Goal: Task Accomplishment & Management: Use online tool/utility

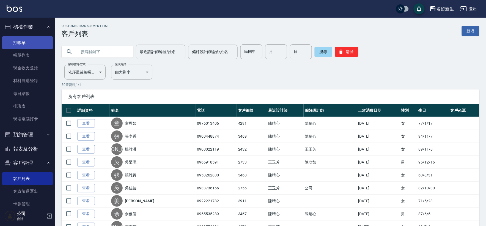
click at [27, 43] on link "打帳單" at bounding box center [27, 42] width 51 height 13
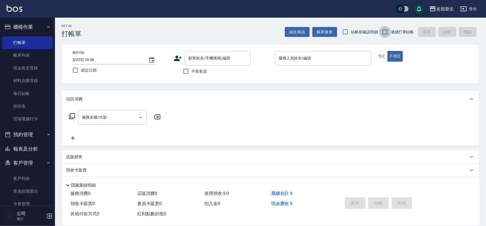
click at [386, 32] on input "連續打單結帳" at bounding box center [385, 32] width 12 height 12
checkbox input "true"
click at [216, 60] on input "顧客姓名/手機號碼/編號" at bounding box center [213, 58] width 53 height 10
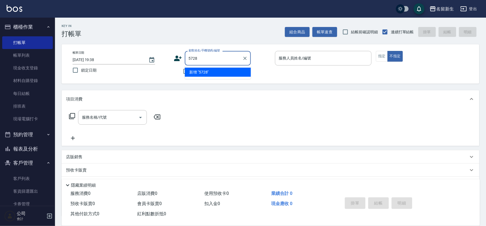
type input "5728"
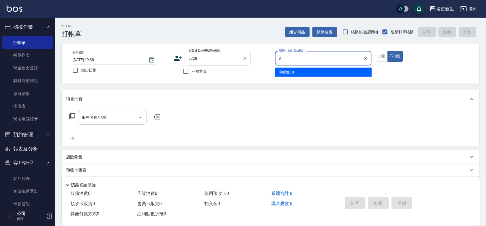
type input "8"
type button "false"
type input "[PERSON_NAME]-8"
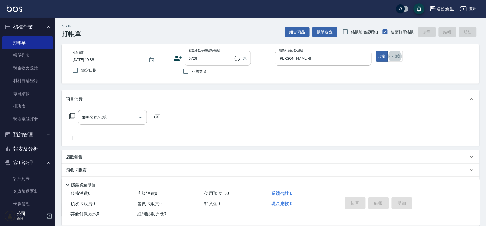
type input "1250"
type input "[PERSON_NAME]/0938033125/5728"
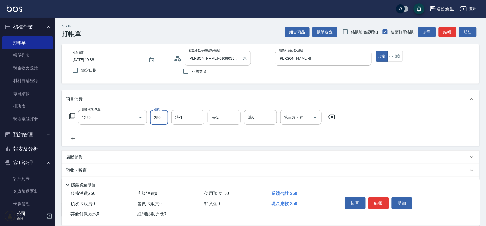
type input "洗髮250(1250)"
type input "[PERSON_NAME]-8"
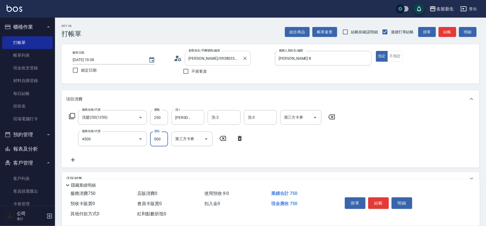
type input "補染(4500)"
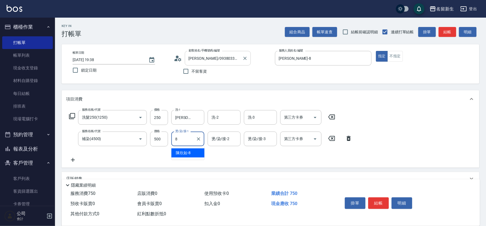
type input "[PERSON_NAME]-8"
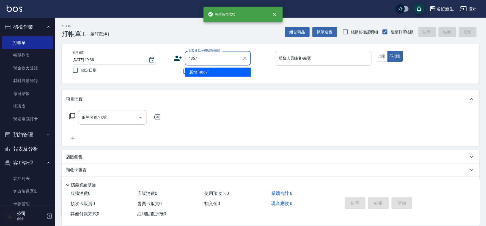
type input "4867"
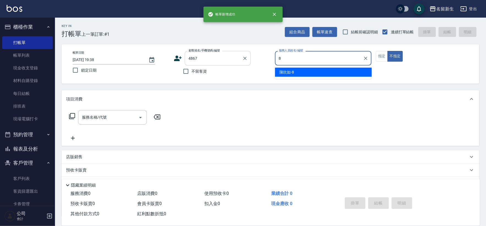
type input "[PERSON_NAME]-8"
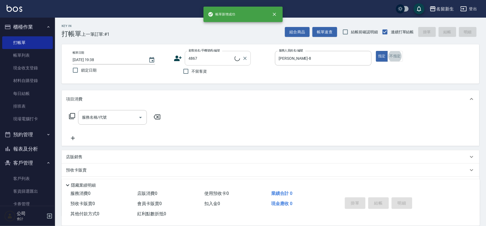
type input "[PERSON_NAME]/0910143575/4867"
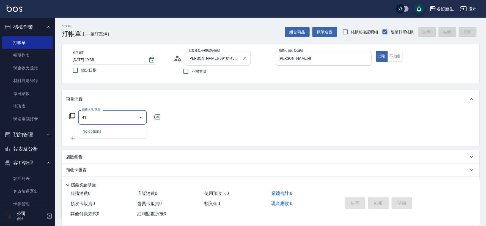
type input "4"
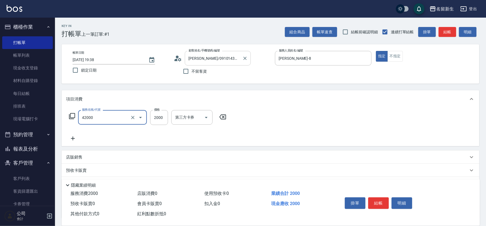
type input "2000以上染髮(42000)"
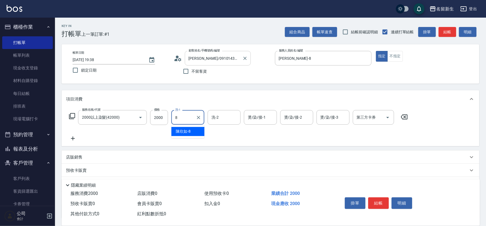
type input "[PERSON_NAME]-8"
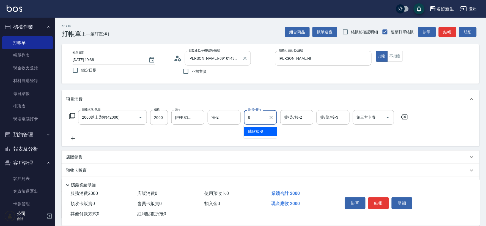
type input "[PERSON_NAME]-8"
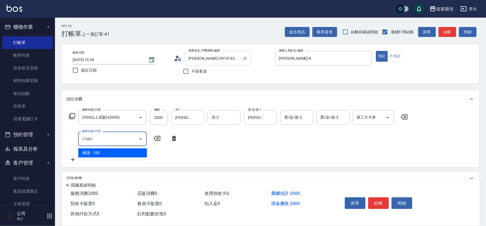
type input "瞬護(11001)"
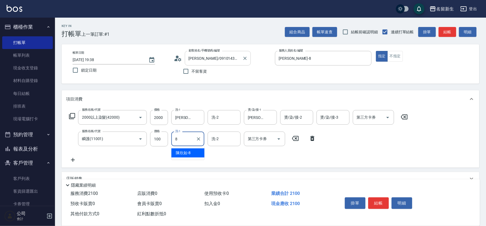
type input "[PERSON_NAME]-8"
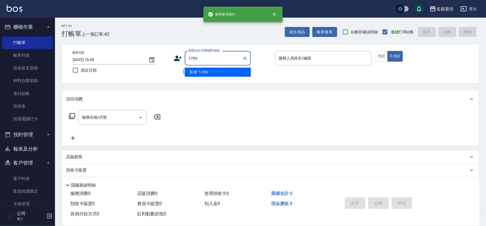
type input "1799"
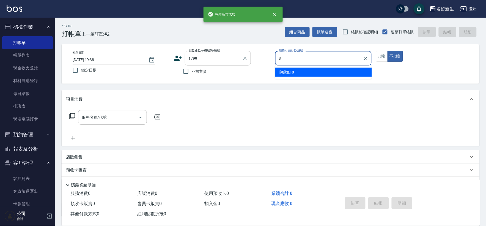
type input "[PERSON_NAME]-8"
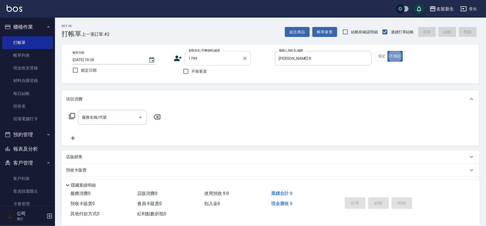
type input "[PERSON_NAME]/000000/1799"
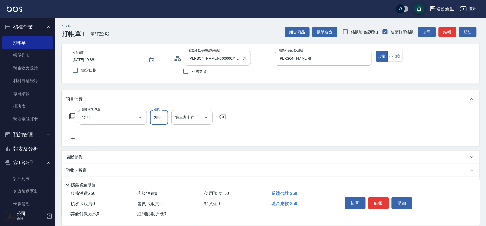
type input "洗髮250(1250)"
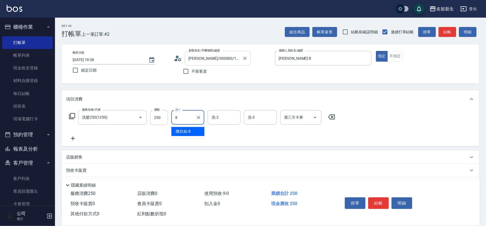
type input "[PERSON_NAME]-8"
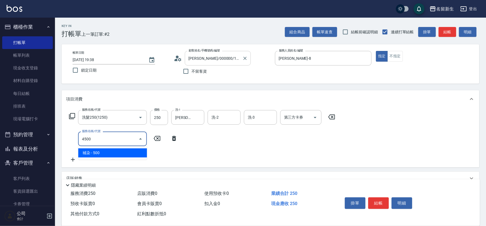
type input "補染(4500)"
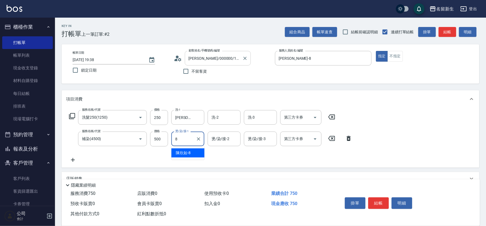
type input "[PERSON_NAME]-8"
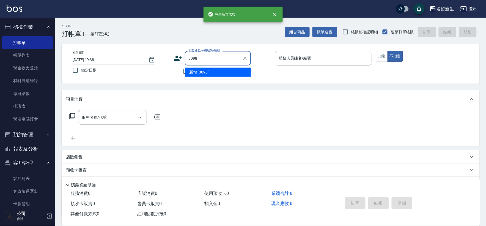
type input "3098"
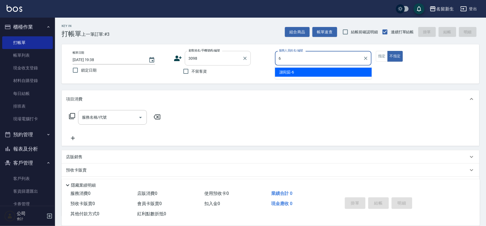
type input "謝宛茹-6"
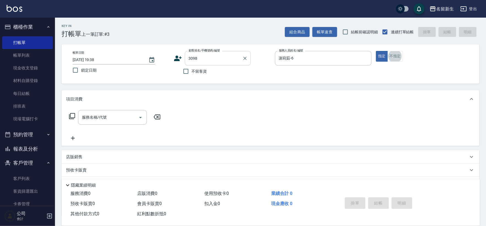
type input "[PERSON_NAME]/0965667611/3098"
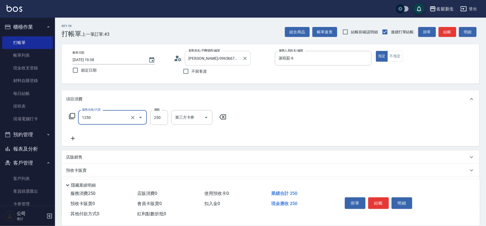
type input "洗髮250(1250)"
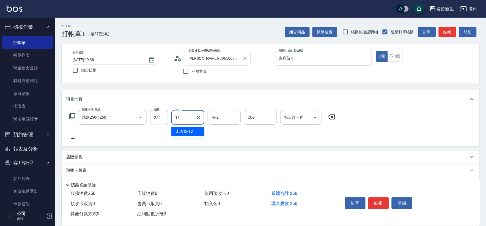
type input "宋彥鑫-18"
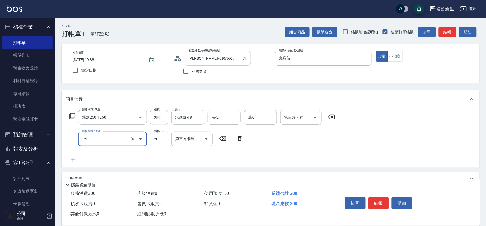
type input "精油(150)"
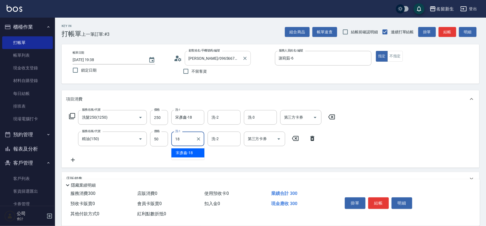
type input "宋彥鑫-18"
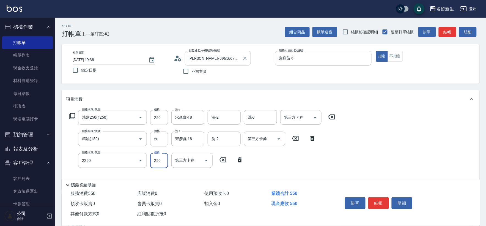
type input "剪髮(2250)"
type input "100"
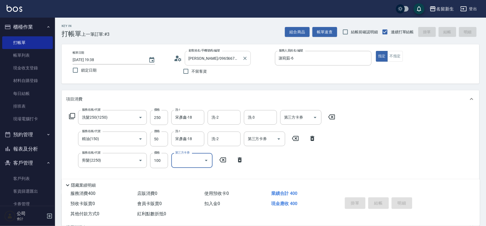
type input "[DATE] 19:39"
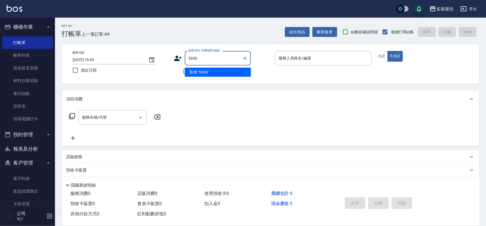
type input "5956"
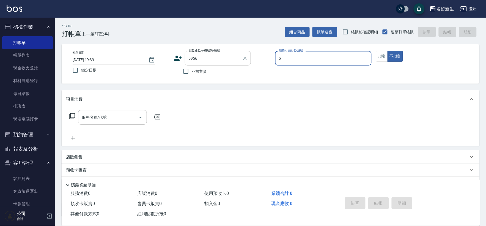
type input "葉艾玟-5"
type input "[PERSON_NAME]/0975186595/5956"
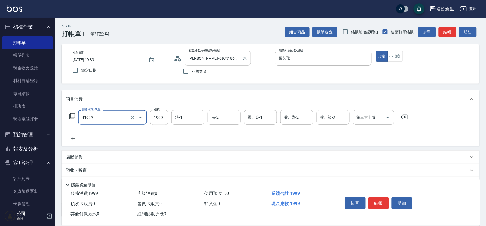
type input "1999以下染髮(41999)"
type input "1500"
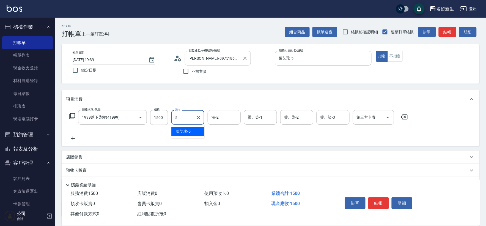
type input "葉艾玟-5"
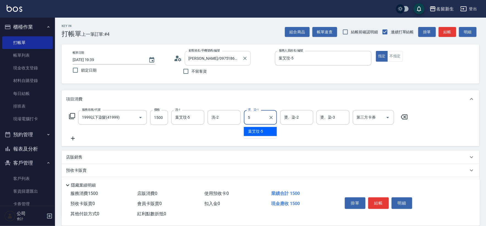
type input "葉艾玟-5"
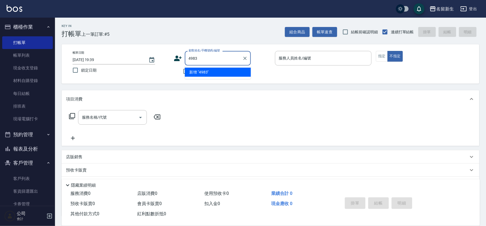
type input "4983"
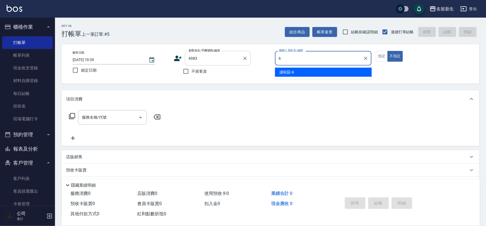
type input "謝宛茹-6"
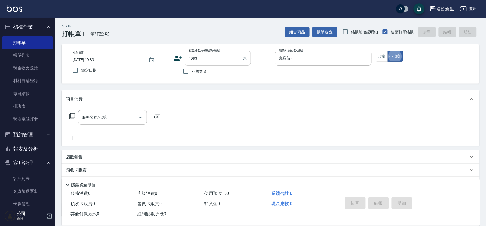
type input "[PERSON_NAME]/0989154896/4983"
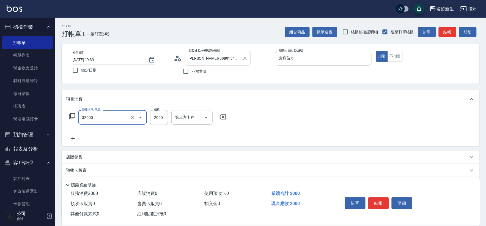
type input "2000以上燙髮(32000)"
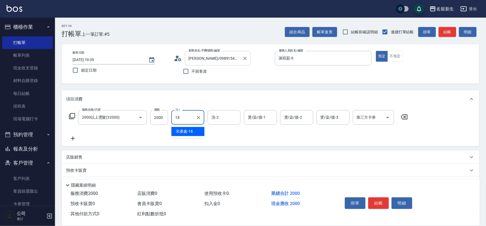
type input "宋彥鑫-18"
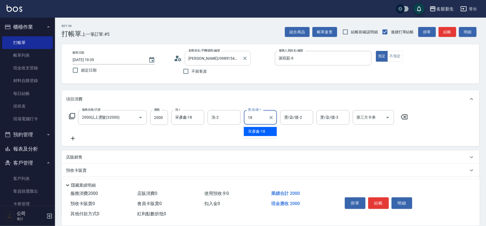
type input "宋彥鑫-18"
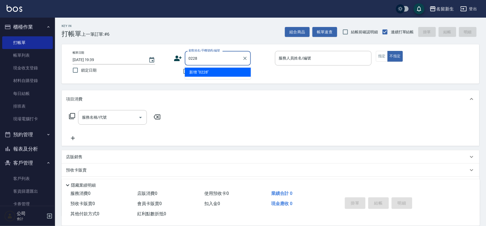
type input "0228"
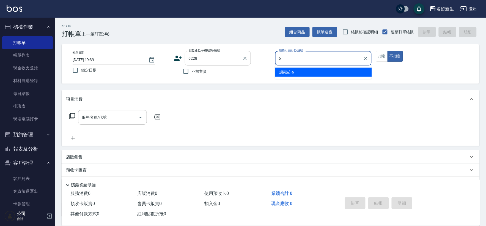
type input "謝宛茹-6"
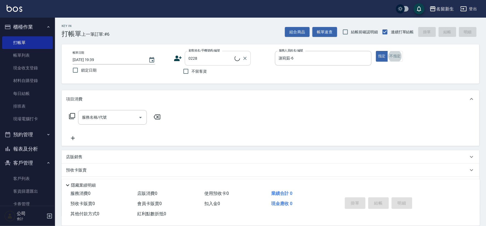
type input "[PERSON_NAME]/0981823588/0228"
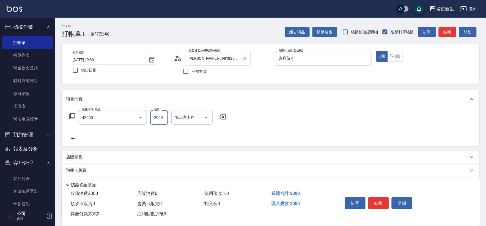
type input "2000以上染髮(42000)"
type input "2500"
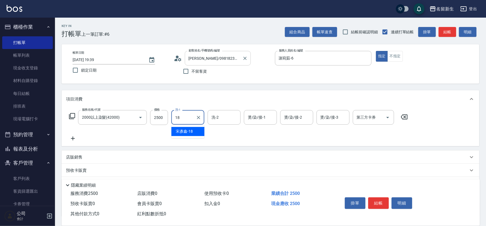
type input "宋彥鑫-18"
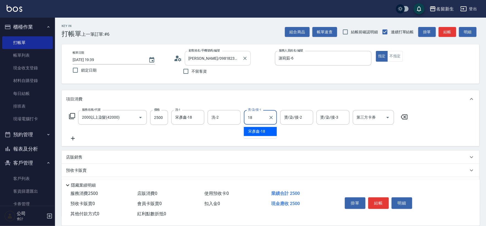
type input "宋彥鑫-18"
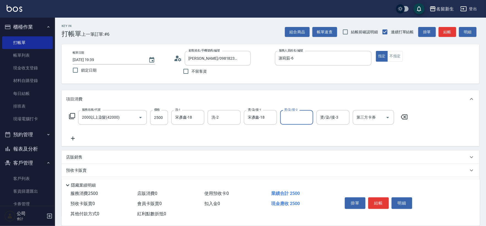
scroll to position [43, 0]
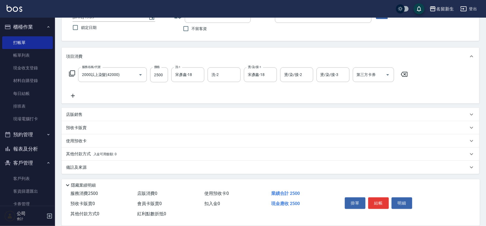
click at [105, 154] on span "入金可用餘額: 0" at bounding box center [104, 154] width 23 height 4
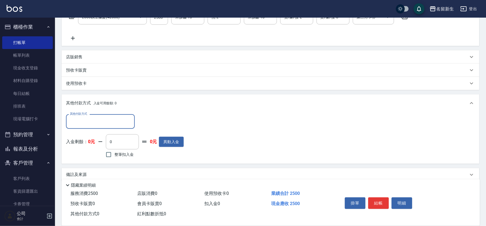
scroll to position [101, 0]
click at [116, 122] on input "其他付款方式" at bounding box center [100, 121] width 64 height 10
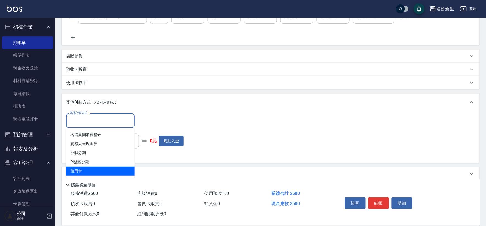
click at [84, 169] on span "信用卡" at bounding box center [100, 170] width 69 height 9
type input "信用卡"
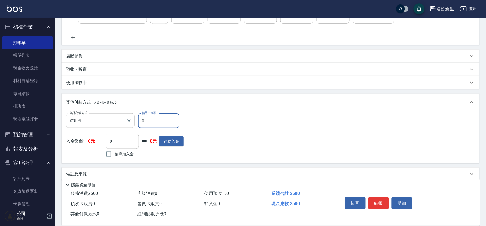
drag, startPoint x: 148, startPoint y: 122, endPoint x: 119, endPoint y: 123, distance: 30.0
click at [124, 124] on div "其他付款方式 信用卡 其他付款方式 信用卡金額 0 信用卡金額" at bounding box center [125, 120] width 118 height 15
type input "2500"
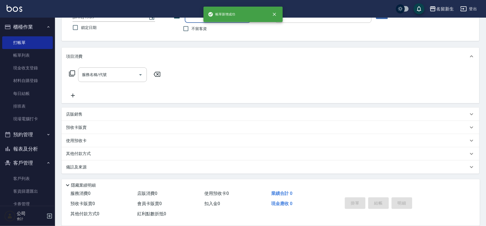
scroll to position [0, 0]
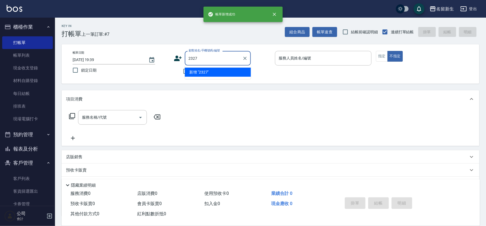
type input "2327"
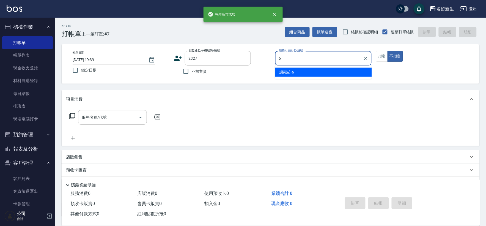
type input "謝宛茹-6"
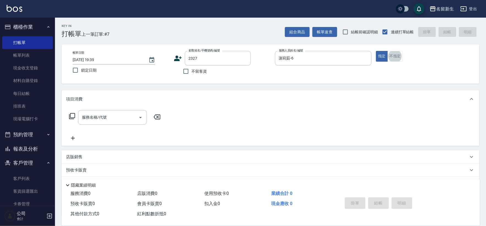
type input "1"
type input "[PERSON_NAME]/0912210002/2327"
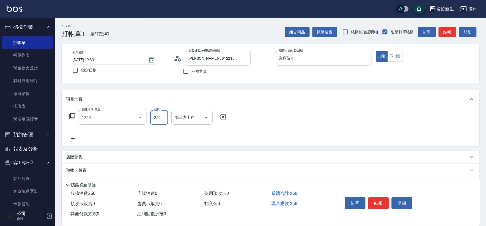
type input "洗髮250(1250)"
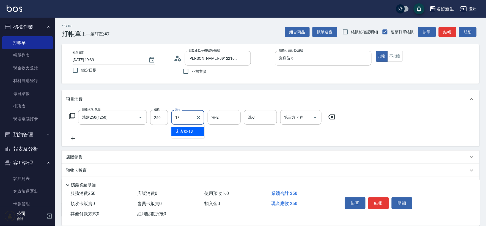
type input "宋彥鑫-18"
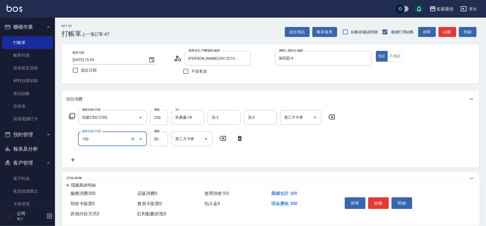
type input "精油(150)"
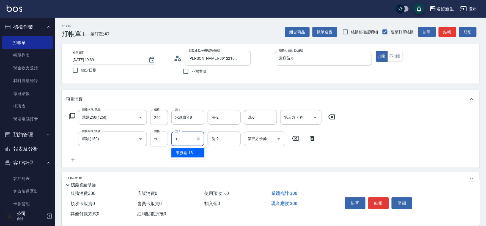
type input "宋彥鑫-18"
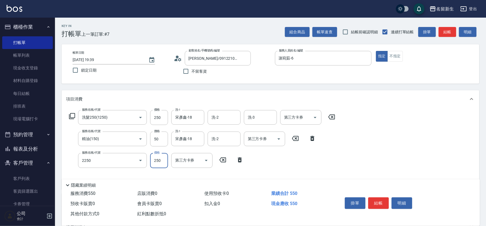
type input "剪髮(2250)"
type input "300"
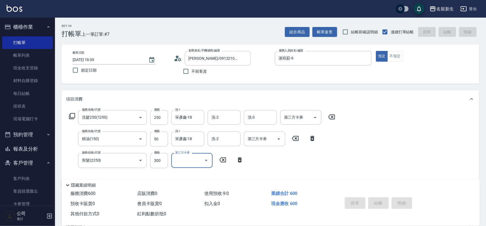
type input "[DATE] 19:40"
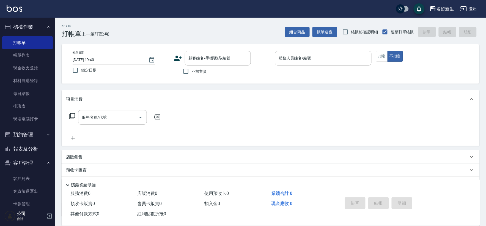
click at [193, 74] on label "不留客資" at bounding box center [193, 71] width 27 height 12
click at [192, 74] on input "不留客資" at bounding box center [186, 71] width 12 height 12
checkbox input "true"
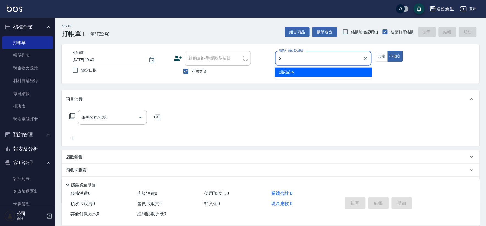
type input "謝宛茹-6"
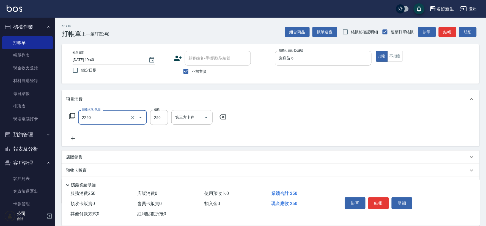
type input "剪髮(2250)"
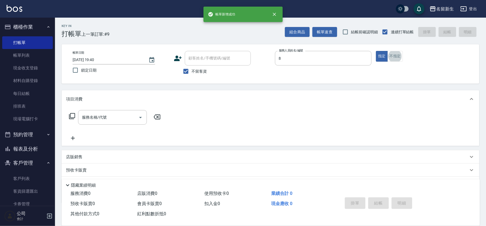
type input "[PERSON_NAME]-8"
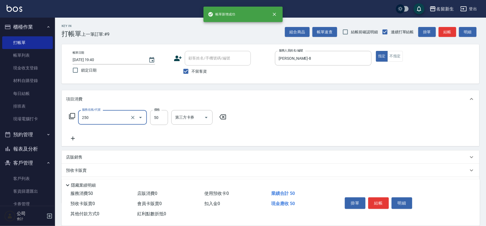
type input "剪瀏海(250)"
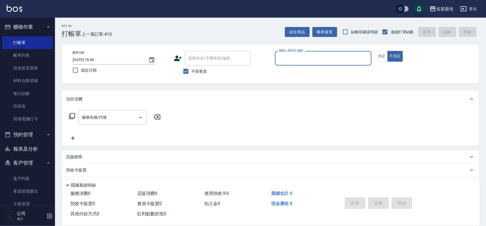
click at [36, 150] on button "報表及分析" at bounding box center [27, 149] width 51 height 14
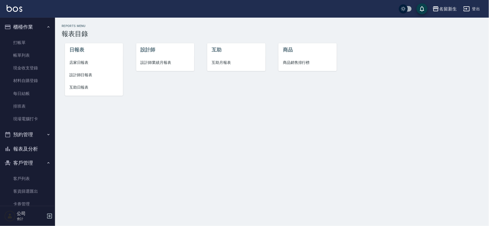
click at [139, 57] on li "設計師業績月報表" at bounding box center [165, 62] width 58 height 12
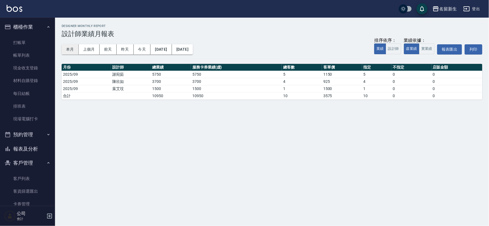
click at [76, 49] on button "本月" at bounding box center [70, 49] width 17 height 10
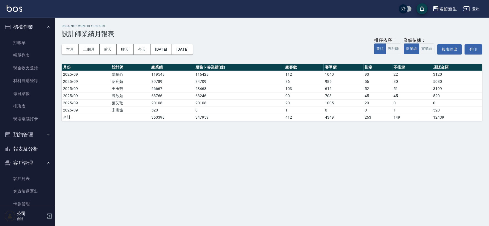
click at [30, 151] on button "報表及分析" at bounding box center [27, 149] width 51 height 14
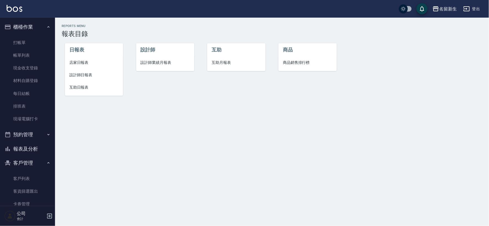
click at [78, 76] on span "設計師日報表" at bounding box center [93, 75] width 49 height 6
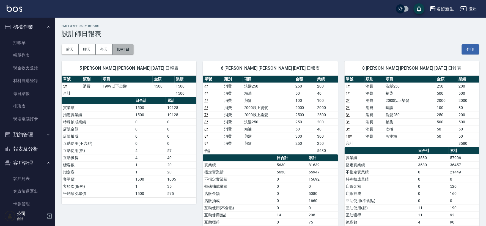
click at [128, 48] on button "[DATE]" at bounding box center [122, 49] width 21 height 10
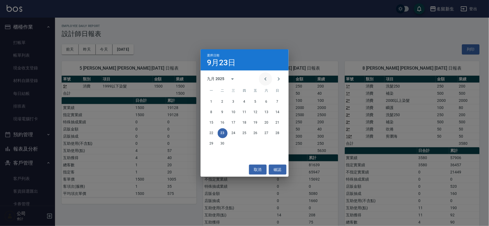
click at [267, 78] on icon "Previous month" at bounding box center [265, 79] width 7 height 7
click at [273, 139] on div "25 26 27 28 29 30 31" at bounding box center [244, 144] width 88 height 10
click at [273, 144] on button "31" at bounding box center [277, 144] width 10 height 10
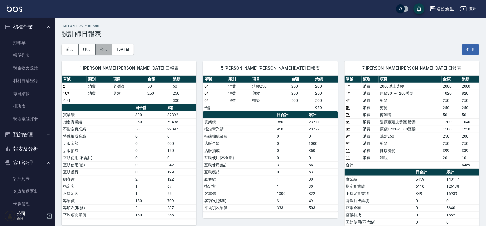
click at [104, 49] on button "今天" at bounding box center [104, 49] width 17 height 10
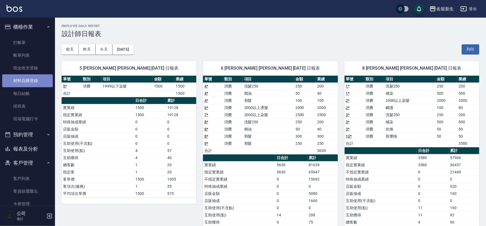
click at [31, 81] on link "材料自購登錄" at bounding box center [27, 80] width 51 height 13
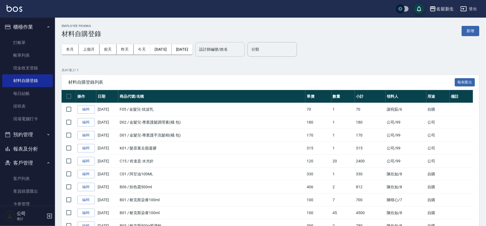
click at [223, 50] on div "設計師編號/姓名 設計師編號/姓名" at bounding box center [219, 49] width 49 height 15
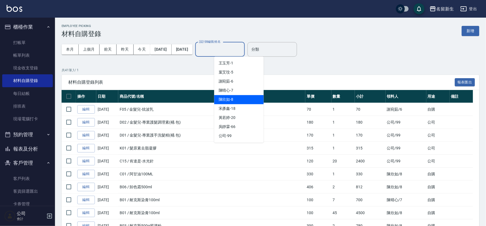
click at [224, 97] on span "[PERSON_NAME]-8" at bounding box center [226, 100] width 15 height 6
type input "[PERSON_NAME]-8"
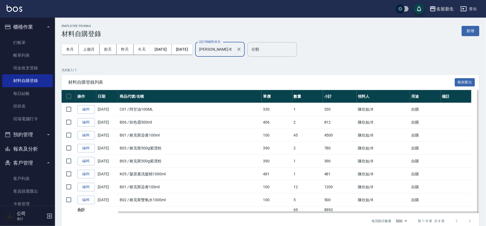
scroll to position [9, 0]
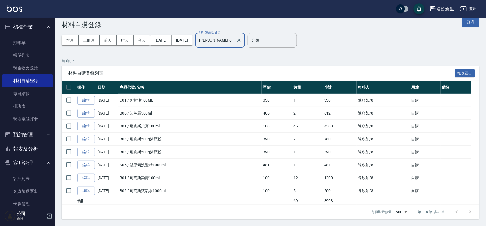
click at [34, 142] on button "報表及分析" at bounding box center [27, 149] width 51 height 14
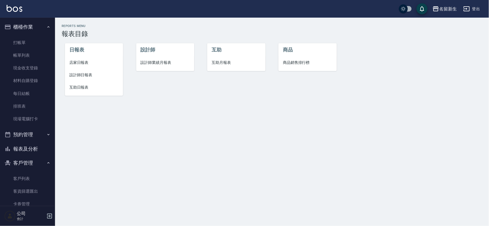
click at [92, 62] on span "店家日報表" at bounding box center [93, 63] width 49 height 6
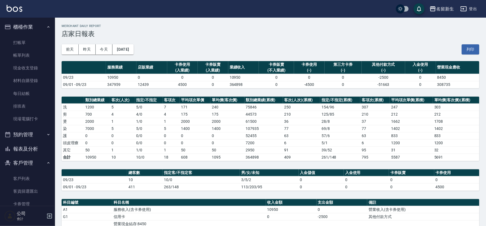
scroll to position [103, 0]
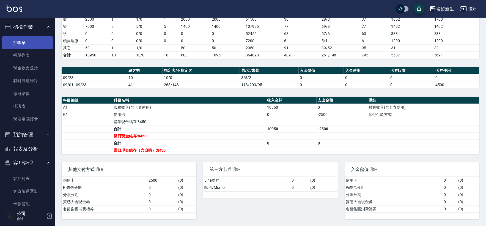
click at [17, 40] on link "打帳單" at bounding box center [27, 42] width 51 height 13
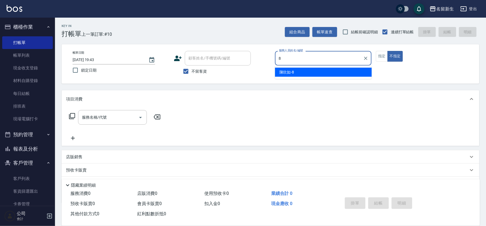
type input "[PERSON_NAME]-8"
type button "false"
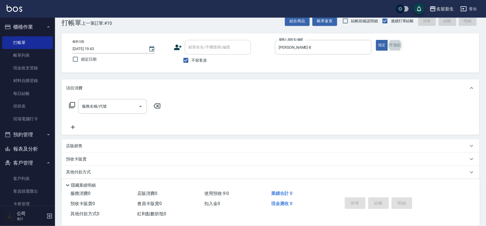
scroll to position [12, 0]
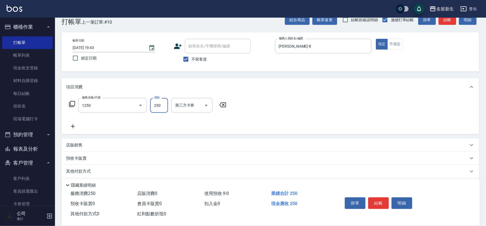
type input "洗髮250(1250)"
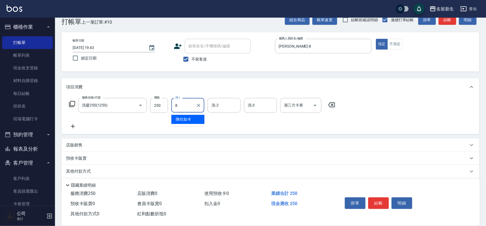
type input "[PERSON_NAME]-8"
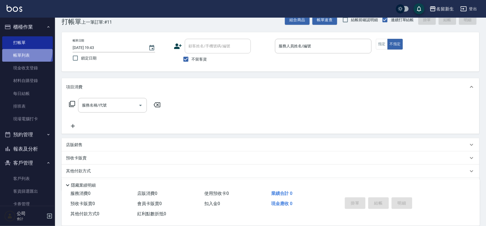
click at [24, 51] on link "帳單列表" at bounding box center [27, 55] width 51 height 13
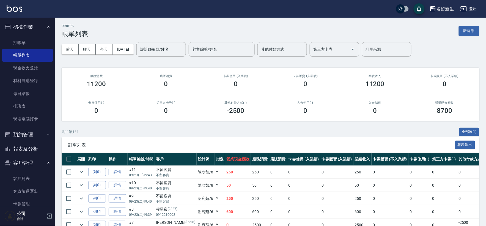
click at [114, 171] on link "詳情" at bounding box center [118, 172] width 18 height 9
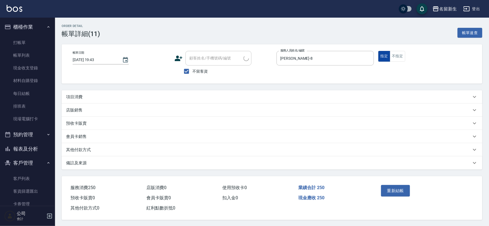
type input "[DATE] 19:43"
checkbox input "true"
type input "[PERSON_NAME]-8"
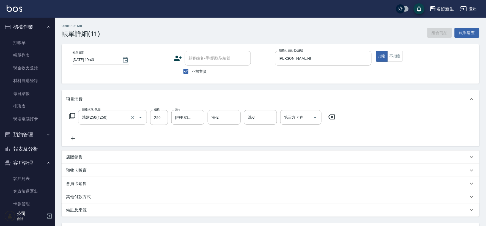
click at [109, 112] on div "洗髮250(1250) 服務名稱/代號" at bounding box center [112, 117] width 69 height 15
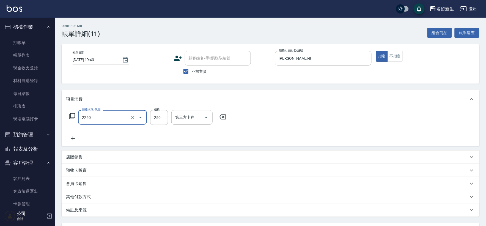
type input "剪髮(2250)"
type input "200"
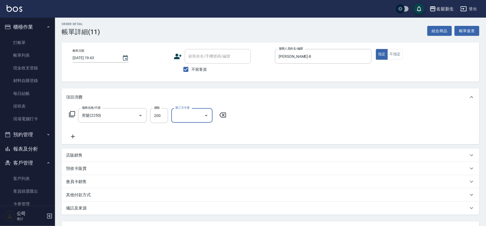
scroll to position [49, 0]
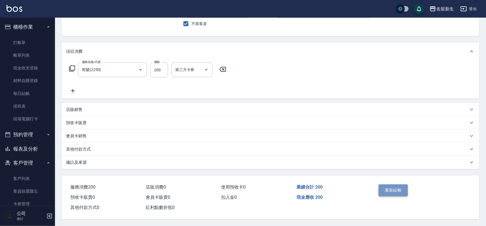
click at [384, 185] on button "重新結帳" at bounding box center [393, 190] width 29 height 12
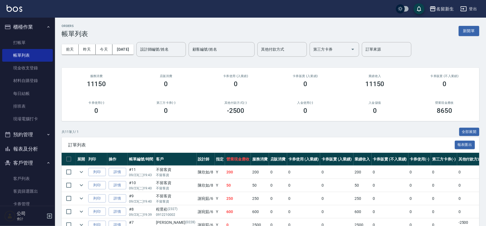
click at [42, 142] on button "報表及分析" at bounding box center [27, 149] width 51 height 14
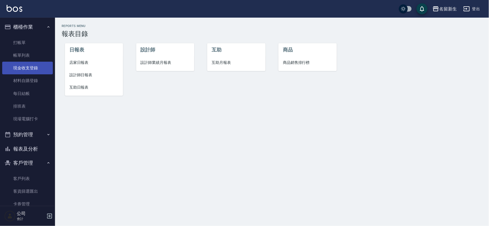
click at [28, 65] on link "現金收支登錄" at bounding box center [27, 68] width 51 height 13
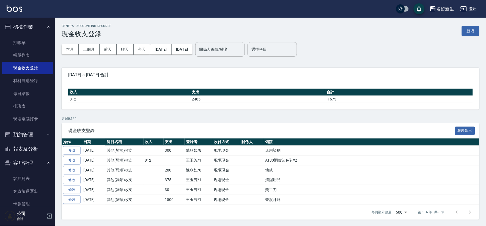
click at [471, 36] on div "GENERAL ACCOUNTING RECORDS 現金收支登錄 新增" at bounding box center [271, 30] width 418 height 13
click at [472, 31] on button "新增" at bounding box center [471, 31] width 18 height 10
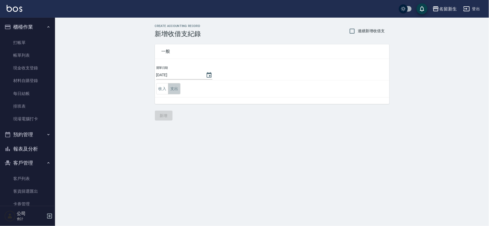
click at [180, 89] on button "支出" at bounding box center [174, 88] width 12 height 11
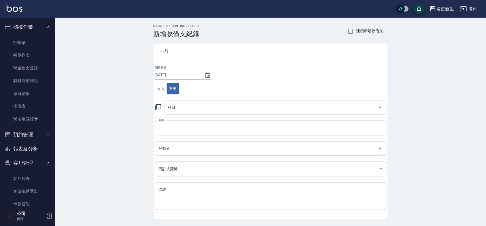
click at [191, 101] on div "科目" at bounding box center [275, 107] width 222 height 15
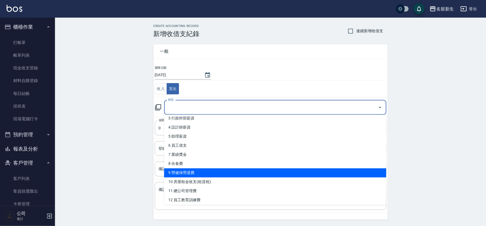
scroll to position [153, 0]
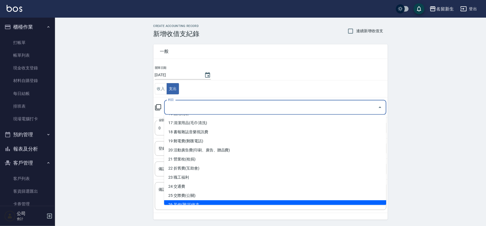
click at [181, 201] on li "26 其他(雜項)收支" at bounding box center [275, 204] width 222 height 9
type input "26 其他(雜項)收支"
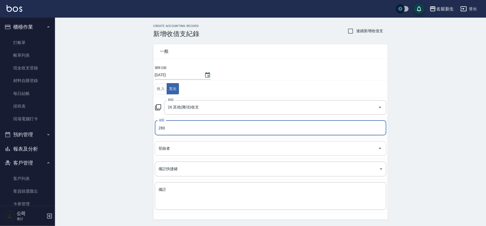
type input "280"
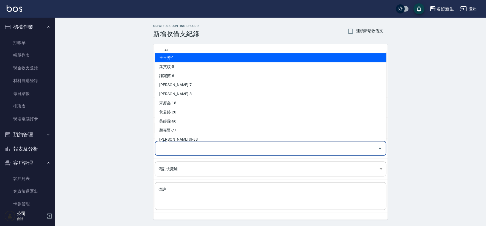
click at [192, 144] on input "登錄者" at bounding box center [266, 149] width 218 height 10
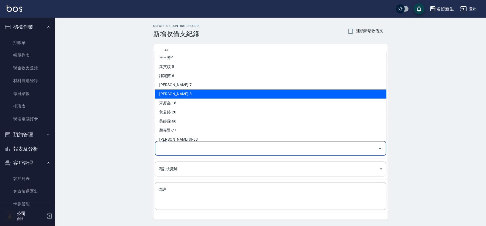
click at [197, 96] on li "[PERSON_NAME]-8" at bounding box center [271, 93] width 232 height 9
type input "[PERSON_NAME]-8"
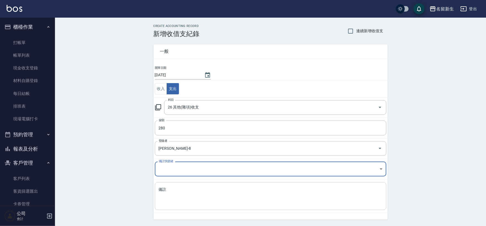
click at [237, 201] on textarea "備註" at bounding box center [271, 196] width 224 height 19
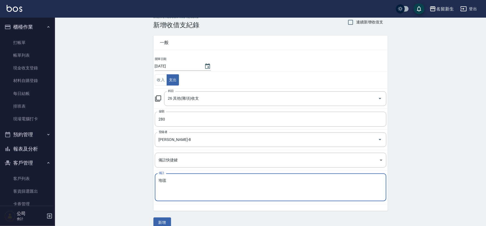
scroll to position [17, 0]
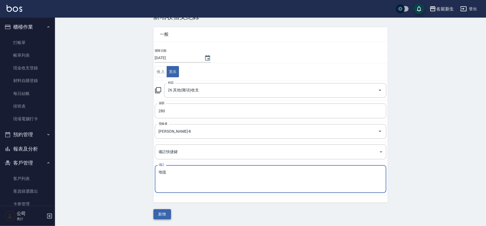
type textarea "地毯"
click at [168, 214] on button "新增" at bounding box center [162, 214] width 18 height 10
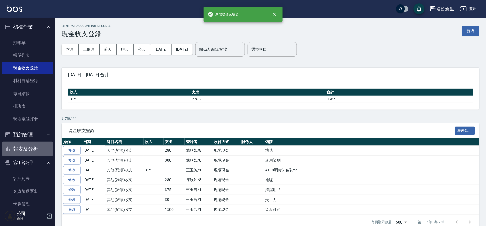
click at [35, 147] on button "報表及分析" at bounding box center [27, 149] width 51 height 14
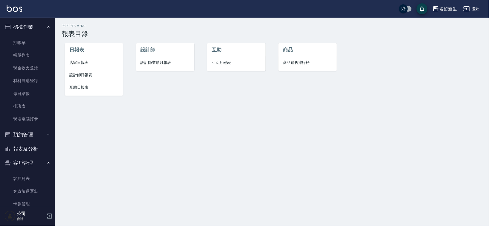
click at [81, 64] on span "店家日報表" at bounding box center [93, 63] width 49 height 6
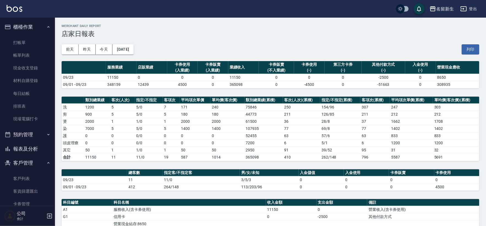
drag, startPoint x: 16, startPoint y: 152, endPoint x: 0, endPoint y: 185, distance: 36.2
click at [16, 152] on button "報表及分析" at bounding box center [27, 149] width 51 height 14
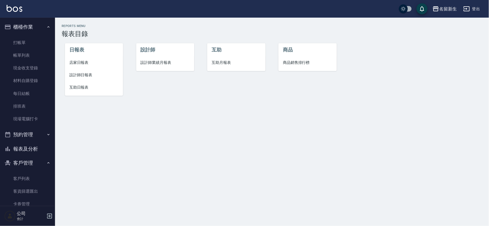
click at [224, 62] on span "互助月報表" at bounding box center [235, 63] width 49 height 6
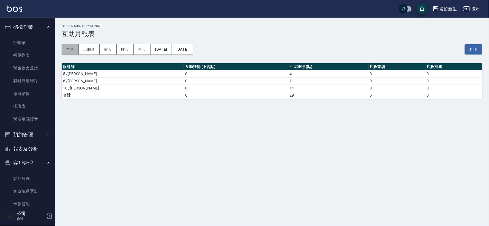
click at [70, 53] on button "本月" at bounding box center [70, 49] width 17 height 10
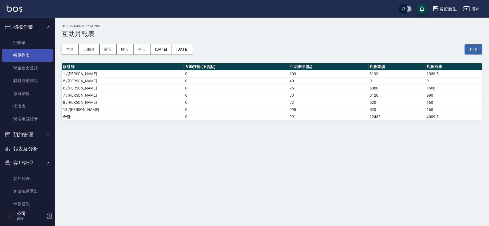
click at [29, 56] on link "帳單列表" at bounding box center [27, 55] width 51 height 13
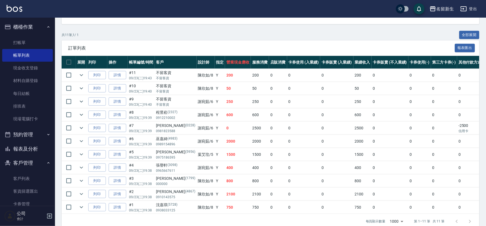
scroll to position [111, 0]
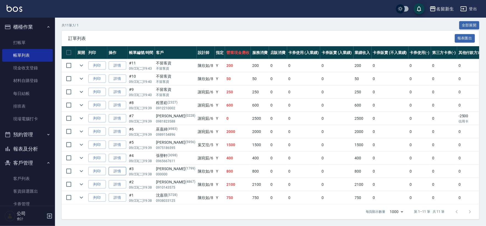
click at [121, 169] on link "詳情" at bounding box center [118, 171] width 18 height 9
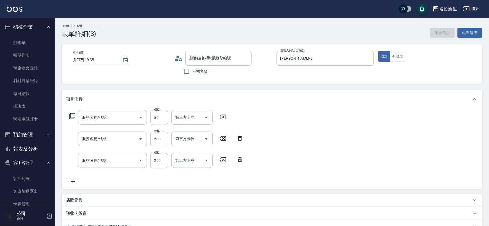
type input "[DATE] 19:38"
type input "[PERSON_NAME]-8"
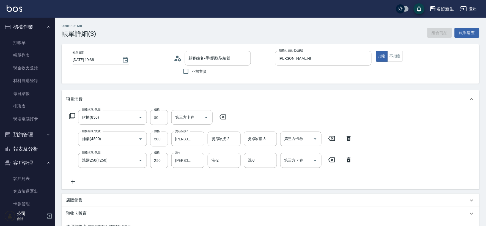
type input "吹捲(850)"
type input "補染(4500)"
type input "洗髮250(1250)"
type input "[PERSON_NAME]/000000/1799"
click at [231, 161] on input "洗-2" at bounding box center [224, 160] width 28 height 10
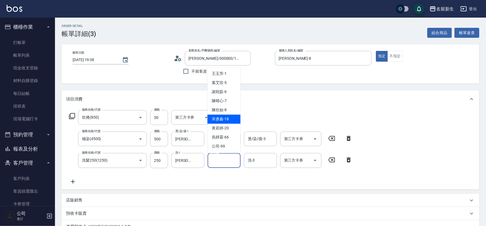
click at [227, 120] on span "宋彥鑫 -18" at bounding box center [220, 119] width 17 height 6
type input "宋彥鑫-18"
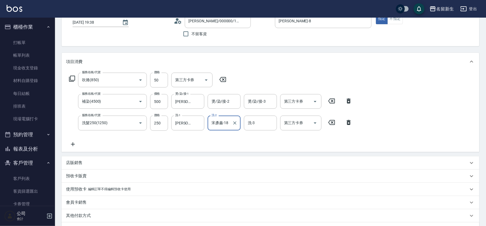
scroll to position [106, 0]
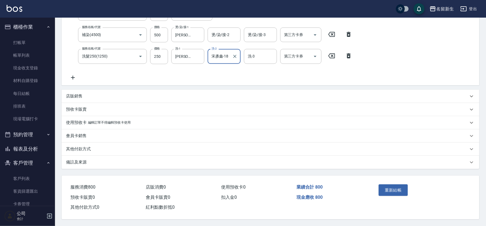
click at [402, 187] on button "重新結帳" at bounding box center [393, 190] width 29 height 12
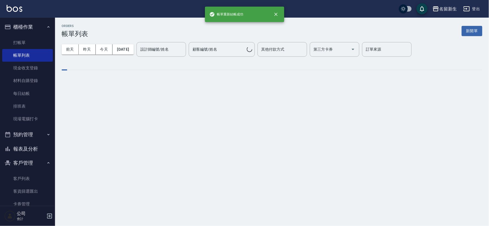
click at [31, 150] on button "報表及分析" at bounding box center [27, 149] width 51 height 14
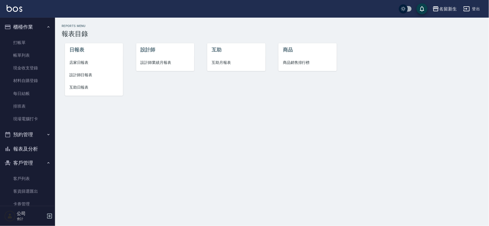
click at [221, 62] on span "互助月報表" at bounding box center [235, 63] width 49 height 6
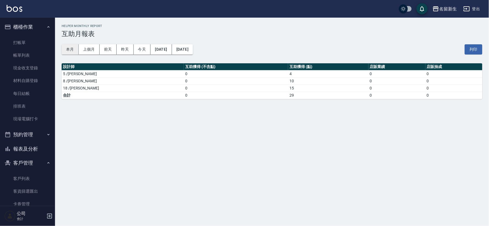
click at [73, 49] on button "本月" at bounding box center [70, 49] width 17 height 10
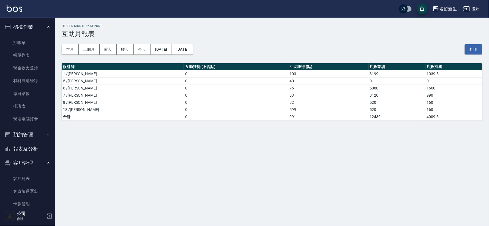
click at [23, 152] on button "報表及分析" at bounding box center [27, 149] width 51 height 14
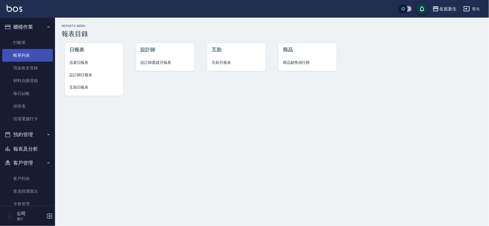
click at [36, 55] on link "帳單列表" at bounding box center [27, 55] width 51 height 13
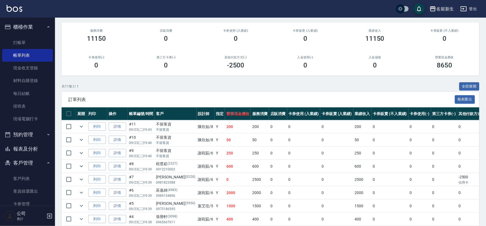
scroll to position [111, 0]
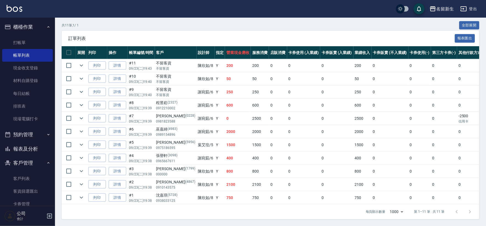
click at [26, 146] on button "報表及分析" at bounding box center [27, 149] width 51 height 14
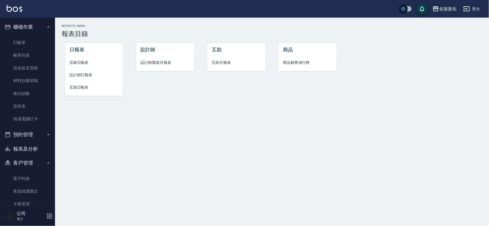
click at [158, 62] on span "設計師業績月報表" at bounding box center [164, 63] width 49 height 6
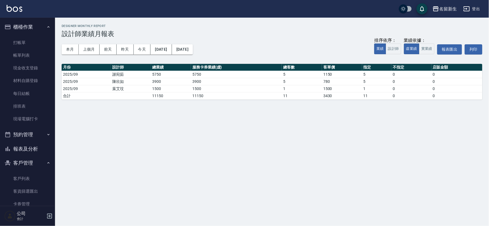
click at [40, 153] on button "報表及分析" at bounding box center [27, 149] width 51 height 14
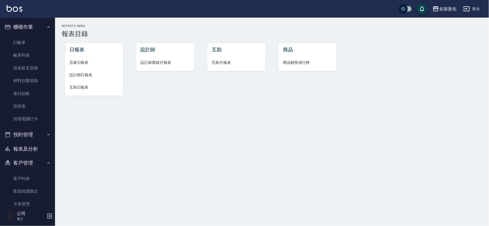
click at [89, 83] on li "互助日報表" at bounding box center [94, 87] width 58 height 12
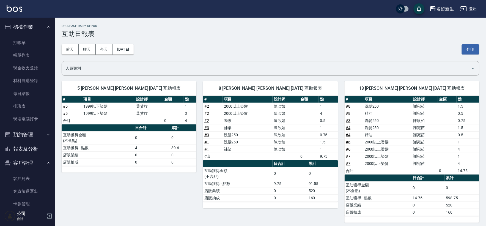
scroll to position [4, 0]
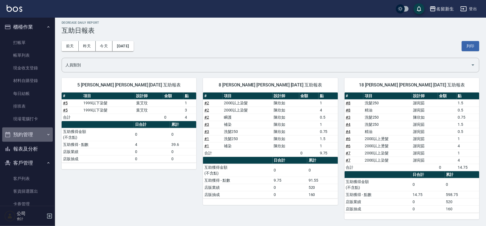
click at [34, 140] on button "預約管理" at bounding box center [27, 134] width 51 height 14
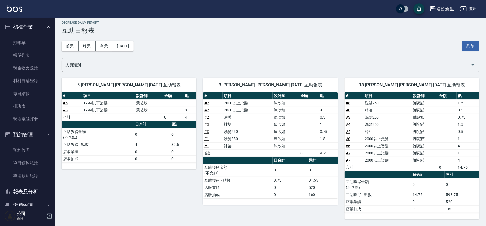
click at [23, 189] on button "報表及分析" at bounding box center [27, 191] width 51 height 14
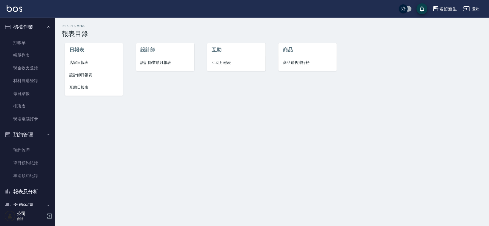
click at [164, 64] on span "設計師業績月報表" at bounding box center [164, 63] width 49 height 6
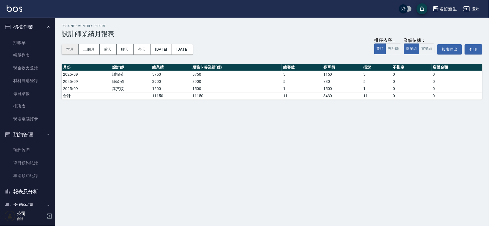
click at [73, 45] on button "本月" at bounding box center [70, 49] width 17 height 10
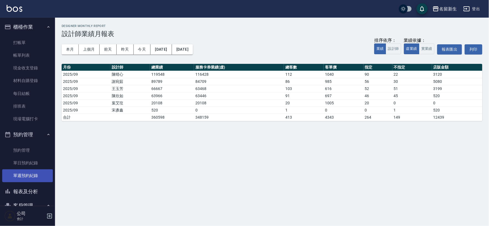
drag, startPoint x: 31, startPoint y: 185, endPoint x: 47, endPoint y: 177, distance: 18.1
click at [31, 185] on button "報表及分析" at bounding box center [27, 191] width 51 height 14
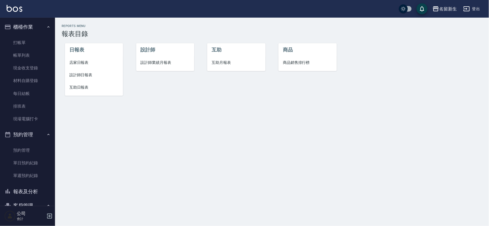
click at [71, 76] on span "設計師日報表" at bounding box center [93, 75] width 49 height 6
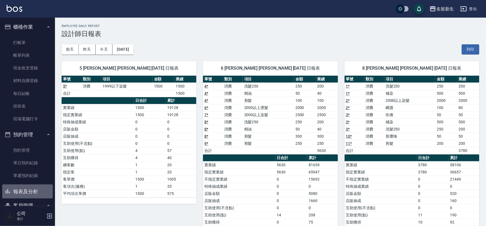
click at [34, 188] on button "報表及分析" at bounding box center [27, 191] width 51 height 14
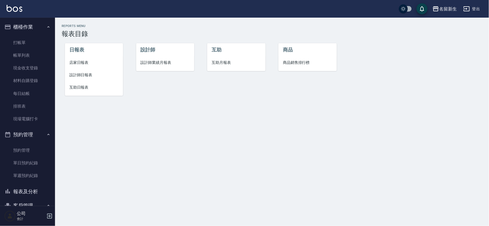
click at [227, 60] on span "互助月報表" at bounding box center [235, 63] width 49 height 6
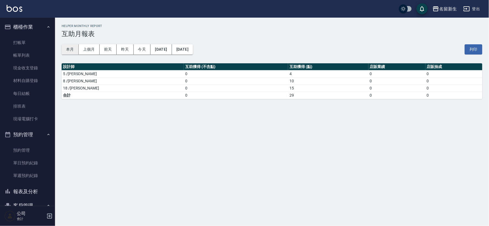
click at [69, 50] on button "本月" at bounding box center [70, 49] width 17 height 10
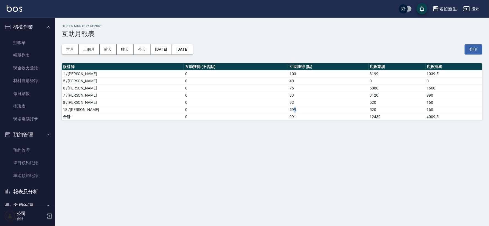
drag, startPoint x: 263, startPoint y: 109, endPoint x: 318, endPoint y: 109, distance: 54.4
click at [318, 109] on td "599" at bounding box center [328, 109] width 80 height 7
click at [288, 103] on td "92" at bounding box center [328, 102] width 80 height 7
drag, startPoint x: 251, startPoint y: 109, endPoint x: 296, endPoint y: 109, distance: 44.5
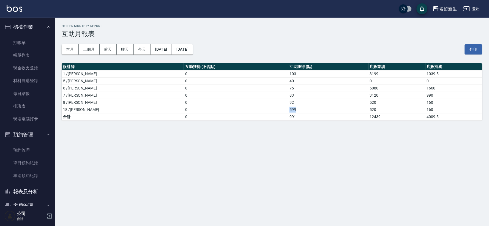
click at [296, 109] on tr "18 /[PERSON_NAME]0 599 520 160" at bounding box center [272, 109] width 420 height 7
click at [288, 120] on td "991" at bounding box center [328, 116] width 80 height 7
click at [32, 43] on link "打帳單" at bounding box center [27, 42] width 51 height 13
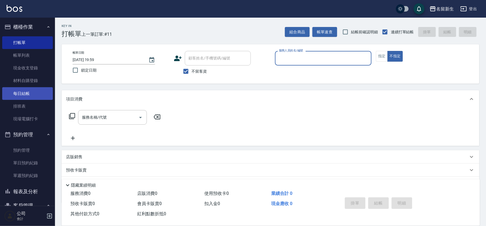
click at [30, 92] on link "每日結帳" at bounding box center [27, 93] width 51 height 13
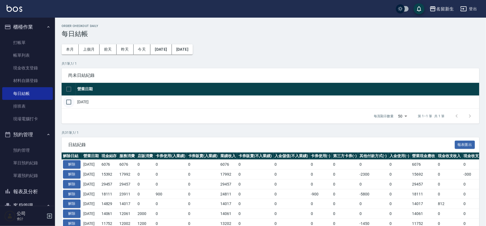
click at [69, 101] on input "checkbox" at bounding box center [69, 102] width 12 height 12
checkbox input "true"
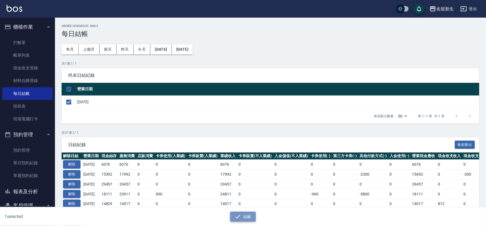
click at [244, 219] on button "結帳" at bounding box center [243, 216] width 26 height 10
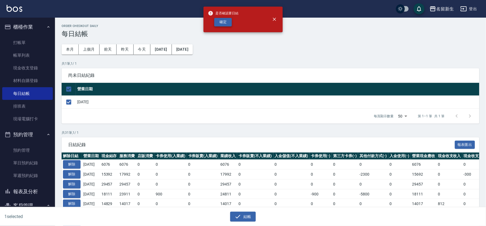
click at [229, 24] on button "確定" at bounding box center [223, 22] width 18 height 9
checkbox input "false"
